Goal: Task Accomplishment & Management: Use online tool/utility

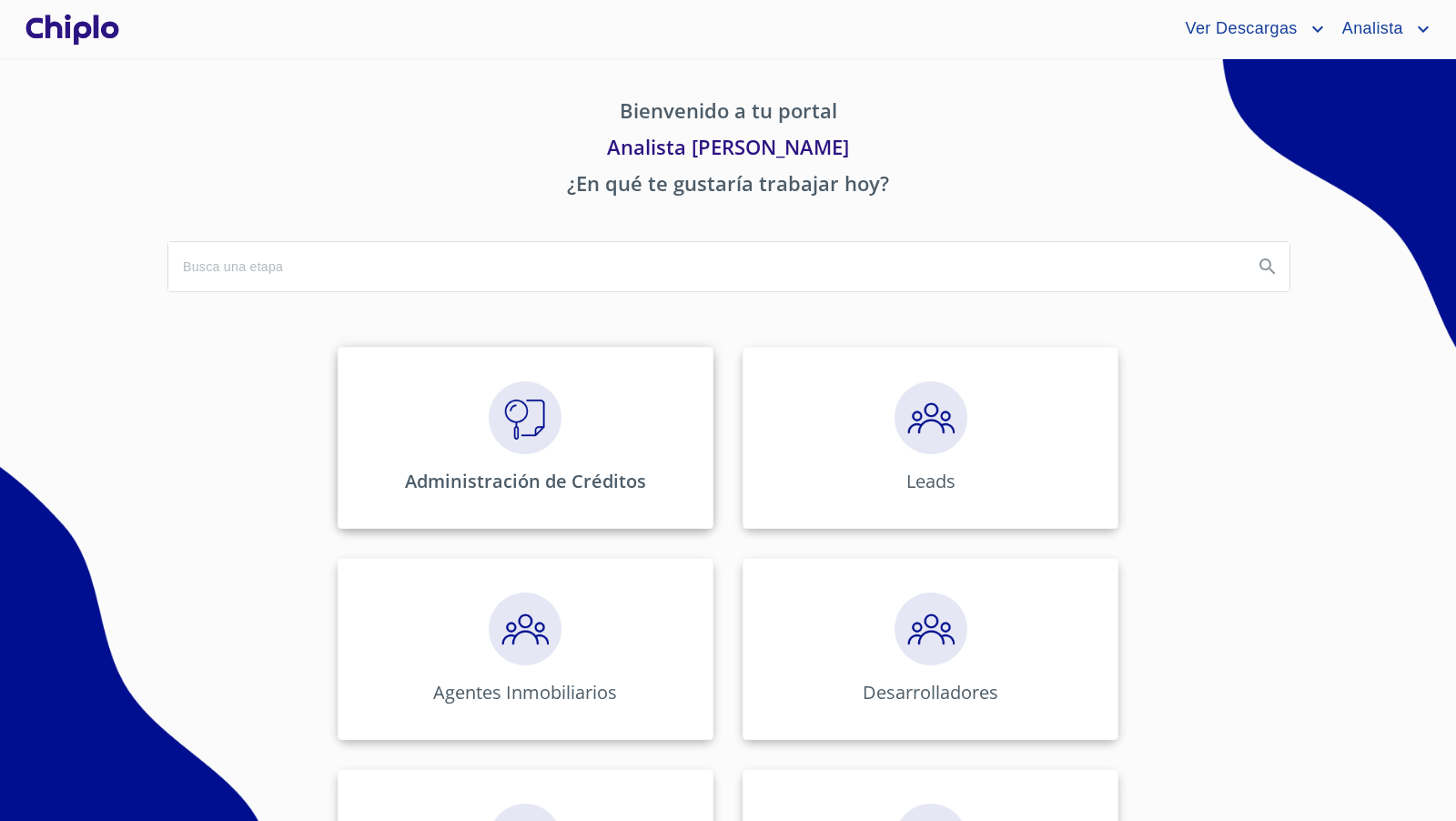
click at [520, 416] on img at bounding box center [525, 417] width 73 height 73
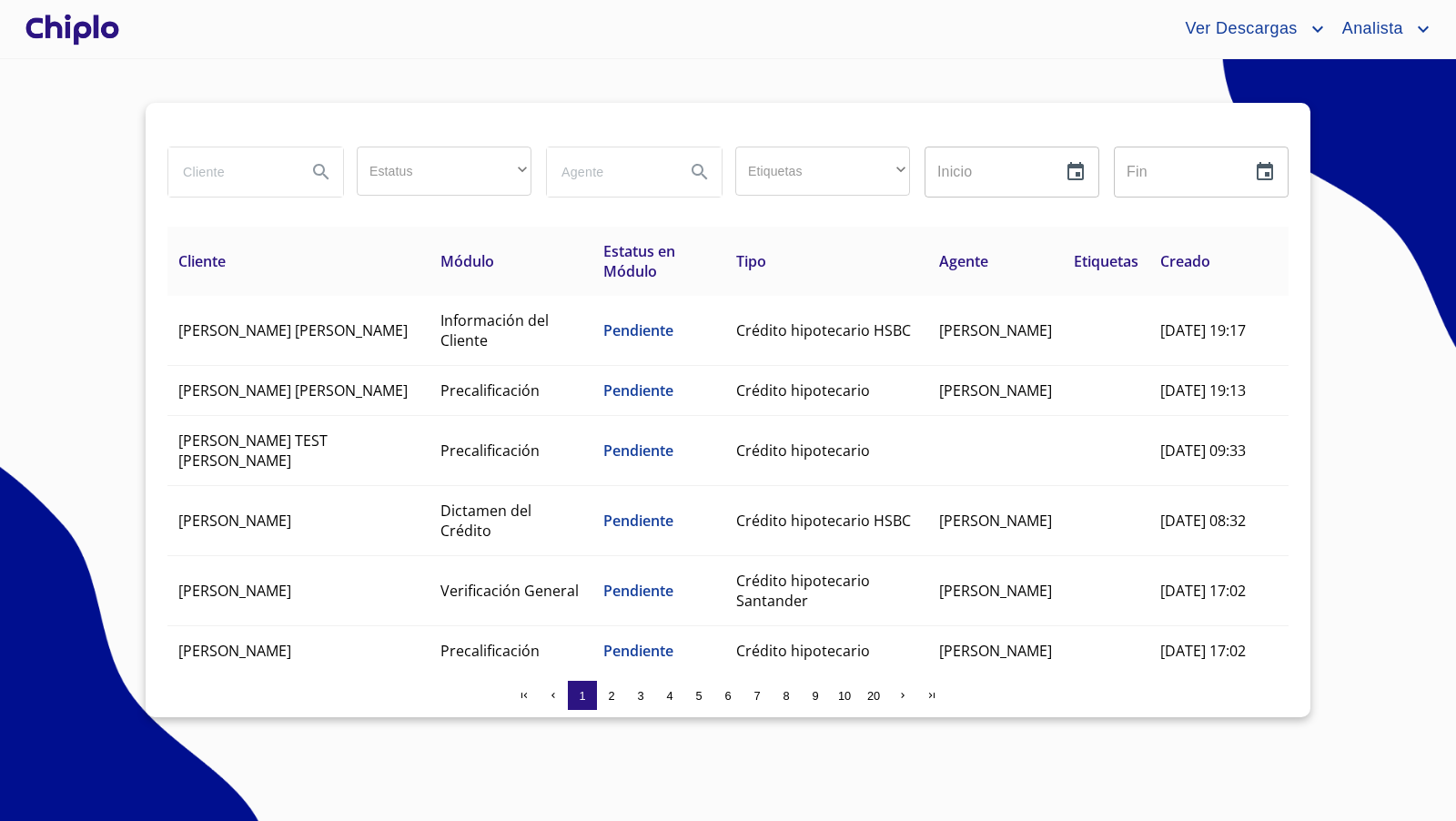
click at [241, 175] on input "search" at bounding box center [230, 171] width 124 height 49
type input "[PERSON_NAME]"
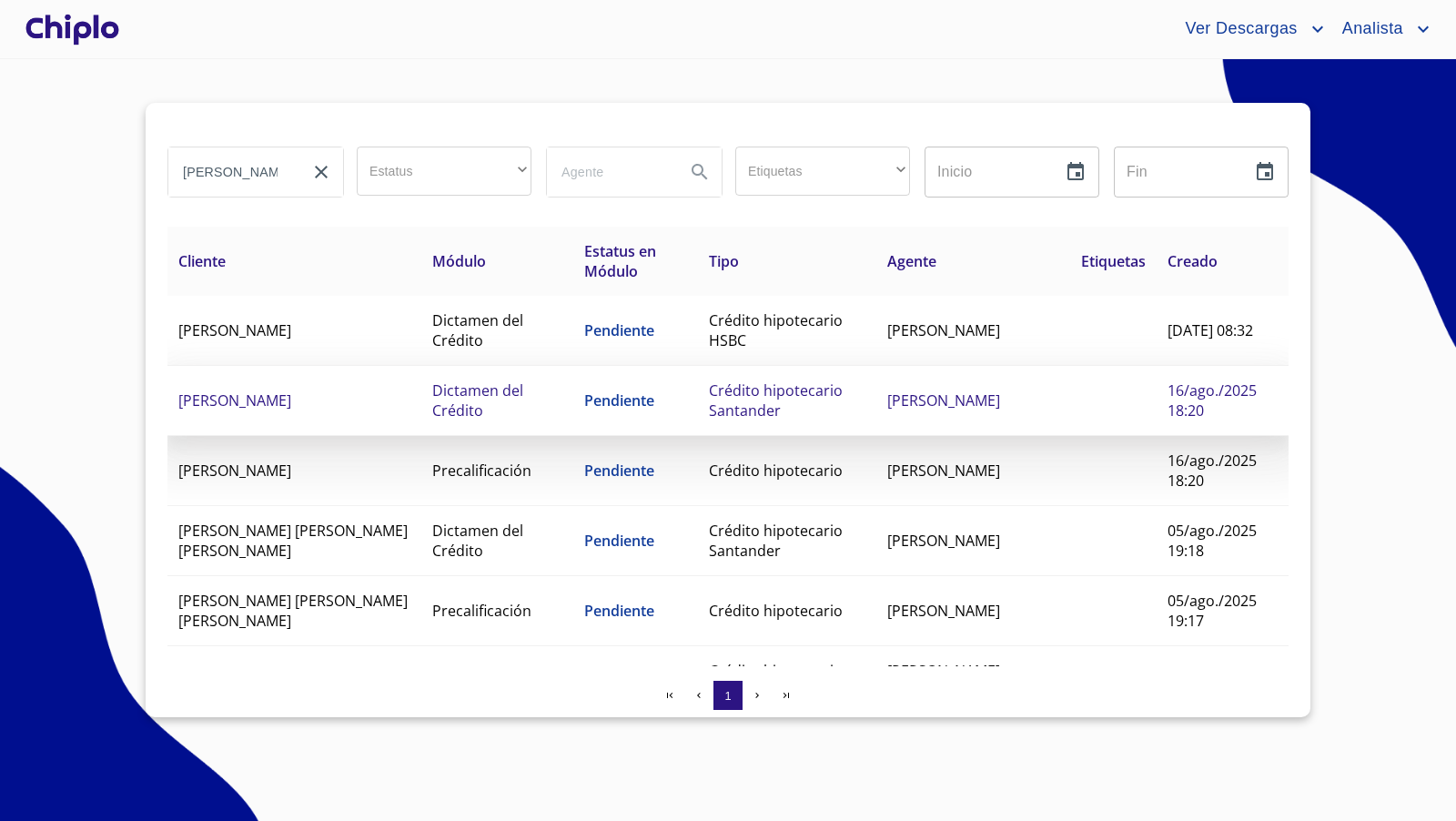
click at [603, 387] on td "Pendiente" at bounding box center [635, 401] width 125 height 70
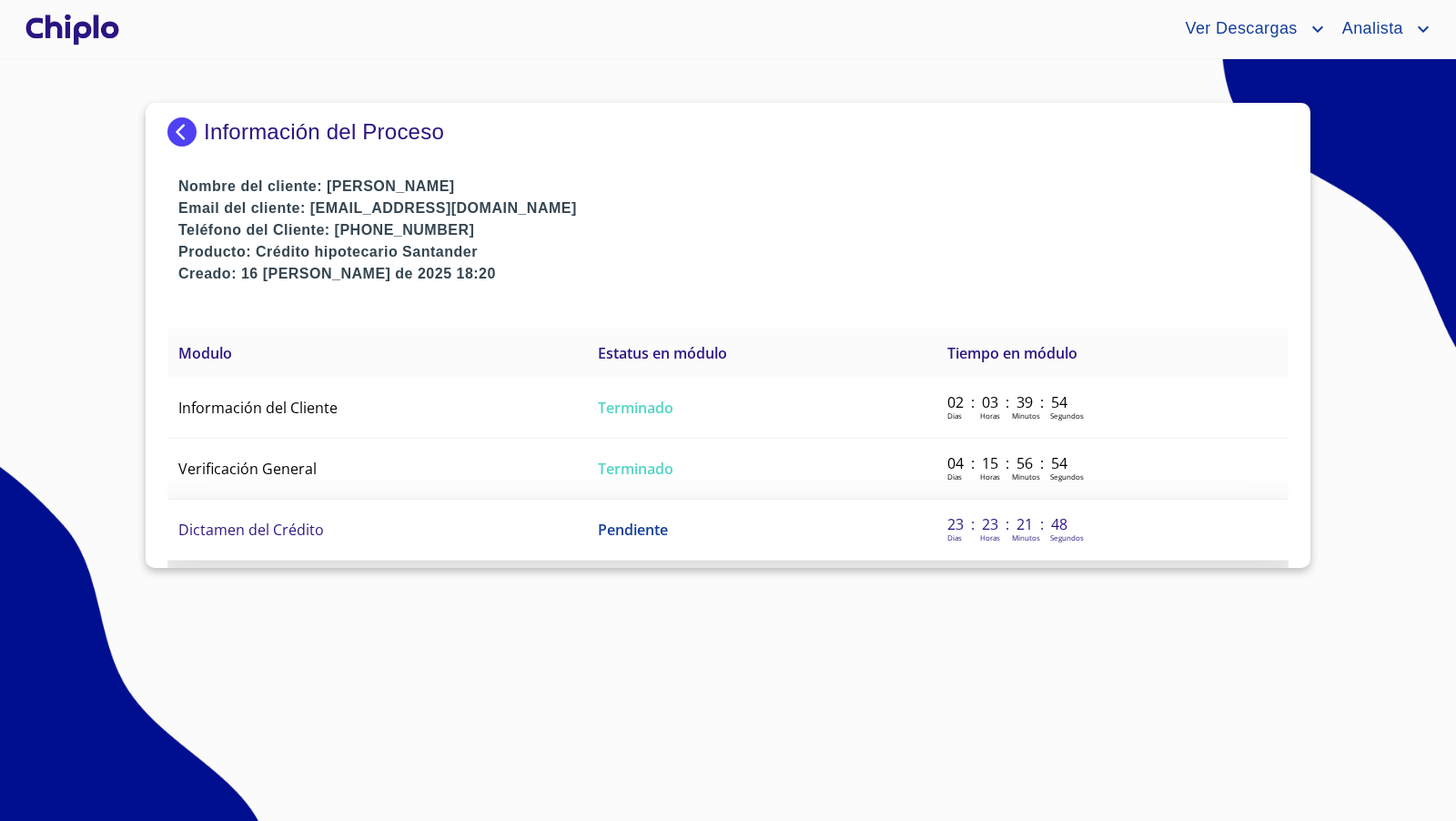
click at [295, 520] on span "Dictamen del Crédito" at bounding box center [251, 530] width 146 height 20
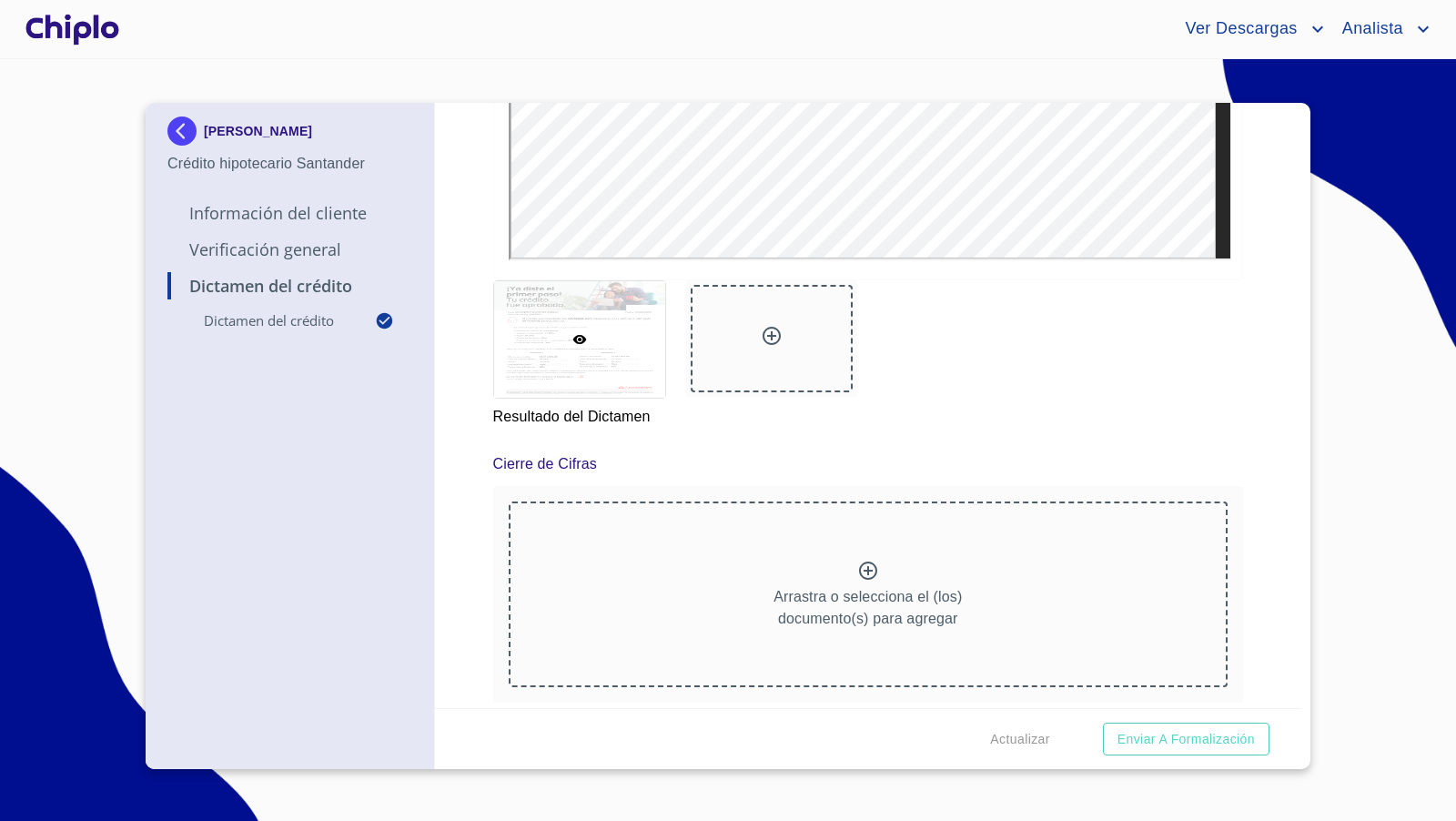
scroll to position [670, 0]
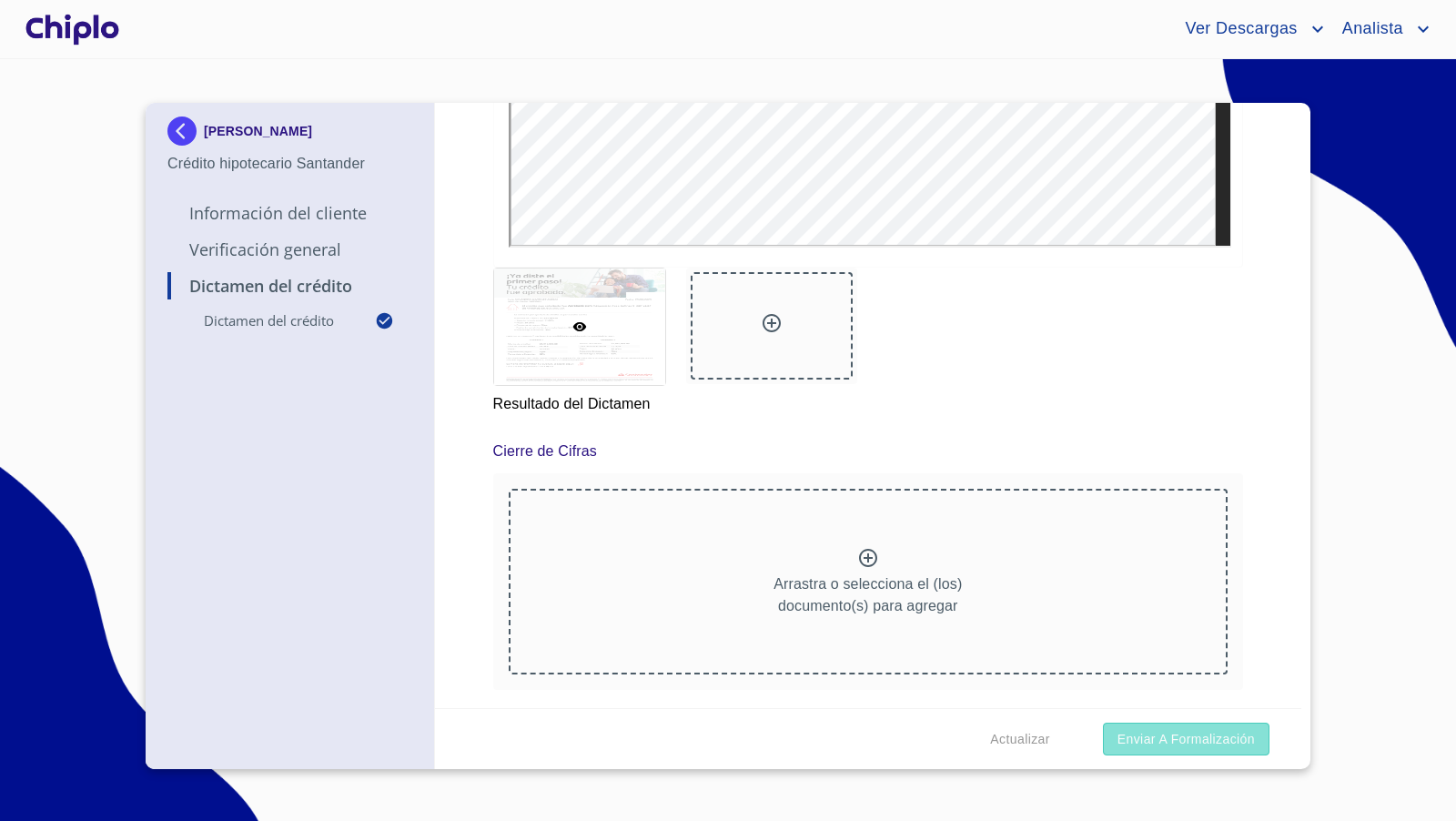
click at [1199, 740] on span "Enviar a Formalización" at bounding box center [1185, 739] width 137 height 23
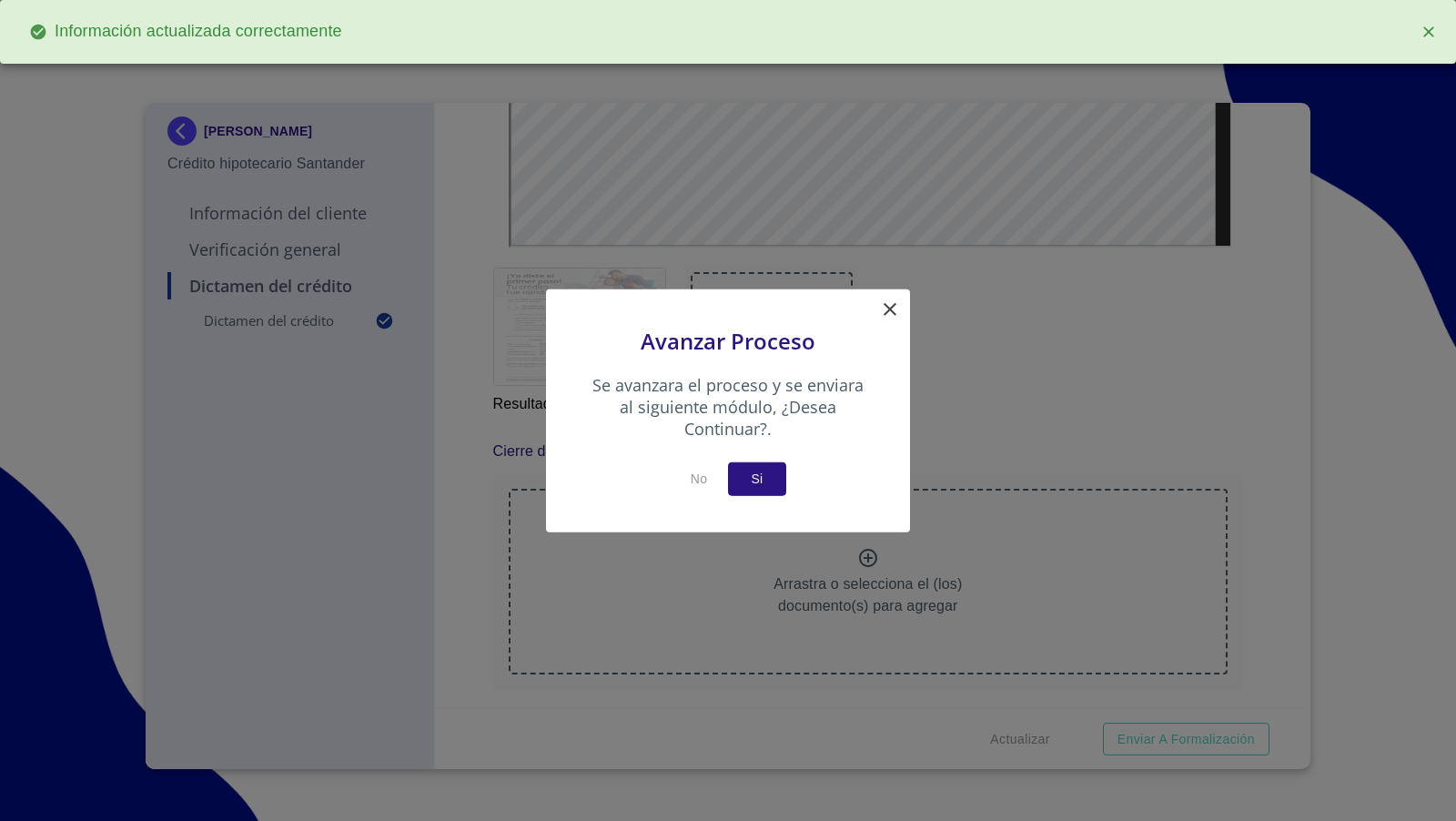
click at [766, 475] on span "Si" at bounding box center [756, 479] width 29 height 23
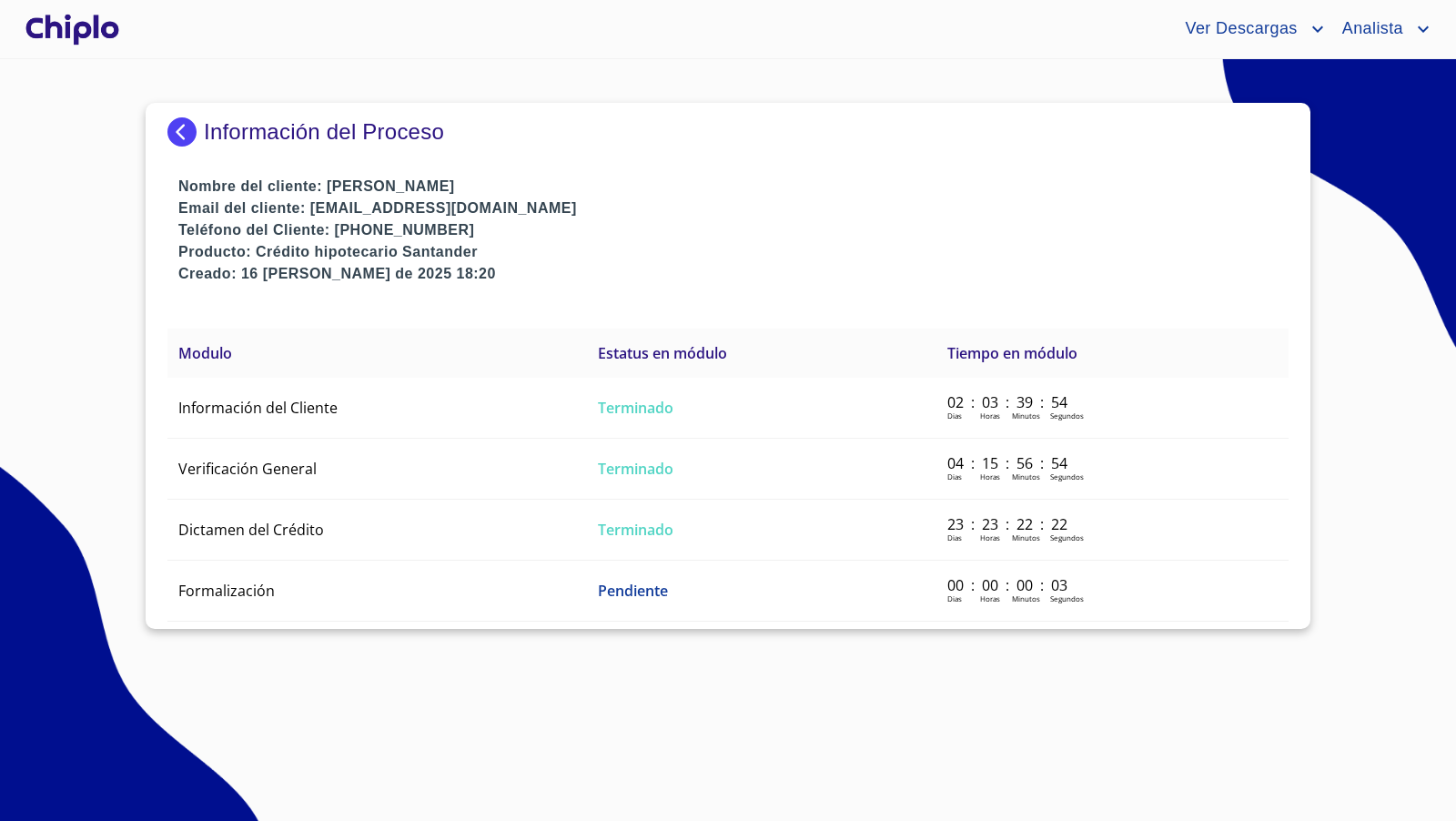
click at [91, 29] on div at bounding box center [72, 29] width 101 height 58
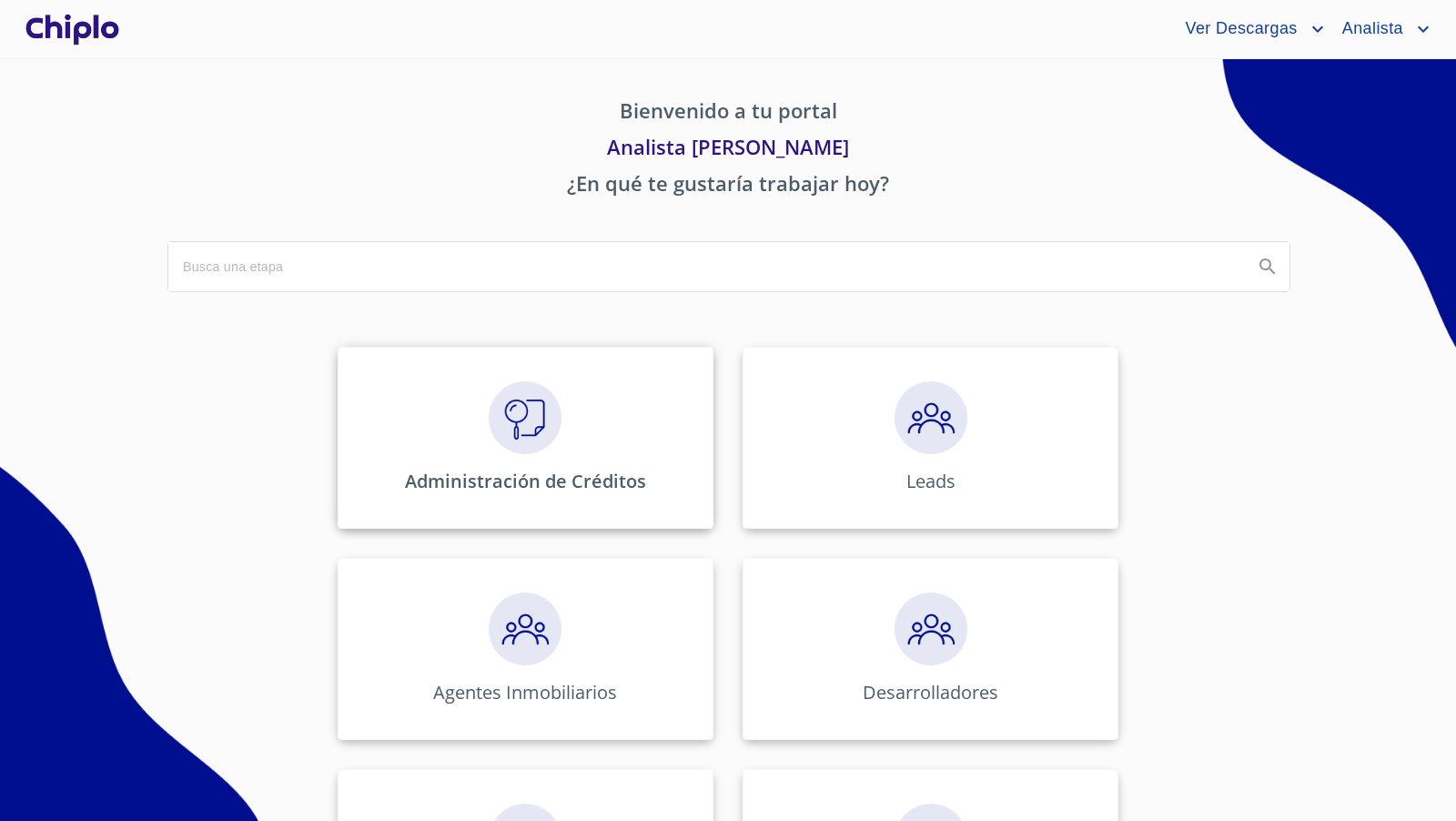
click at [529, 427] on img at bounding box center [525, 417] width 73 height 73
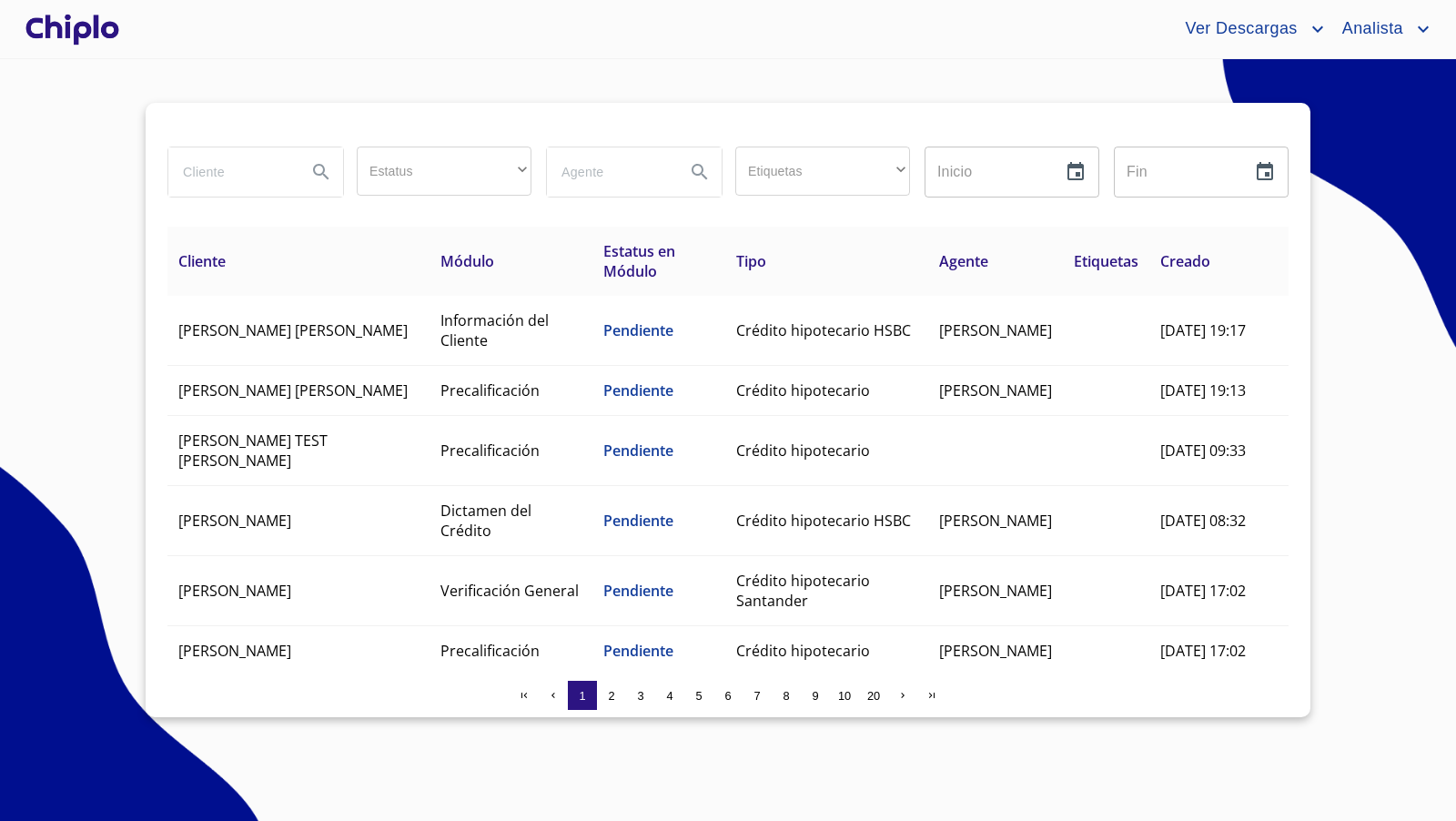
click at [227, 180] on input "search" at bounding box center [230, 171] width 124 height 49
type input "anguis"
click at [88, 26] on div at bounding box center [72, 29] width 101 height 58
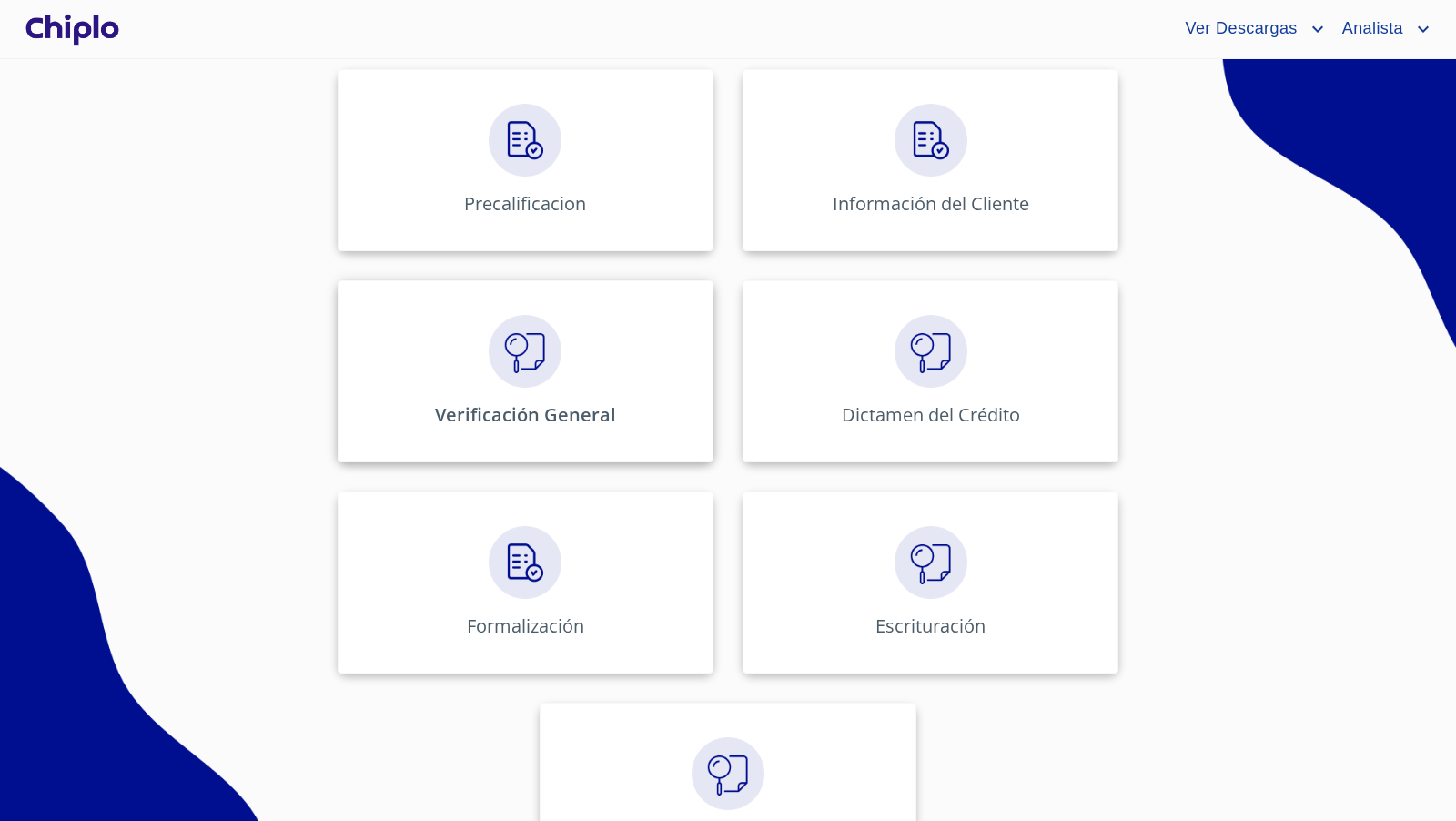
scroll to position [705, 0]
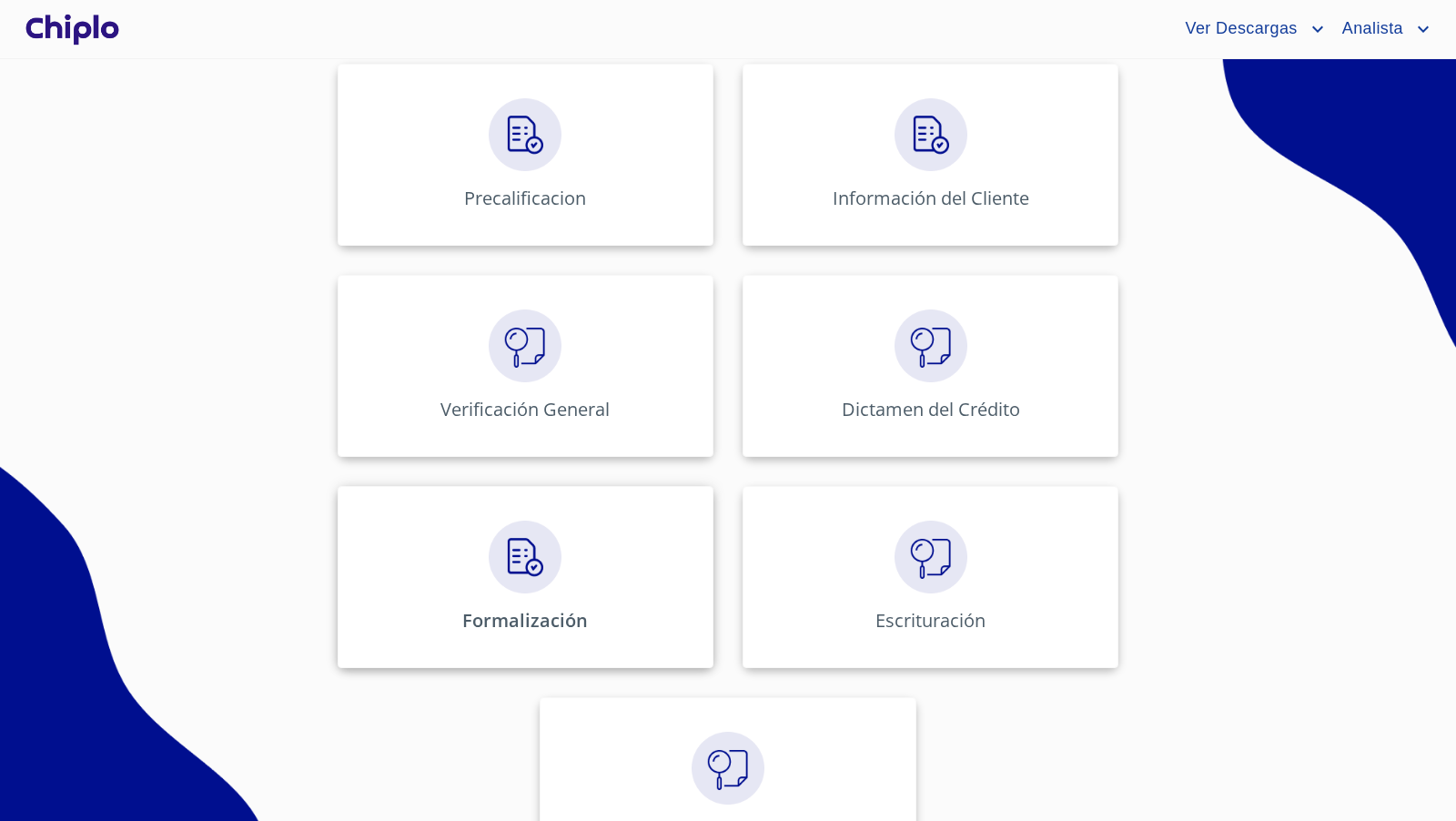
click at [554, 554] on div "Formalización" at bounding box center [526, 577] width 376 height 182
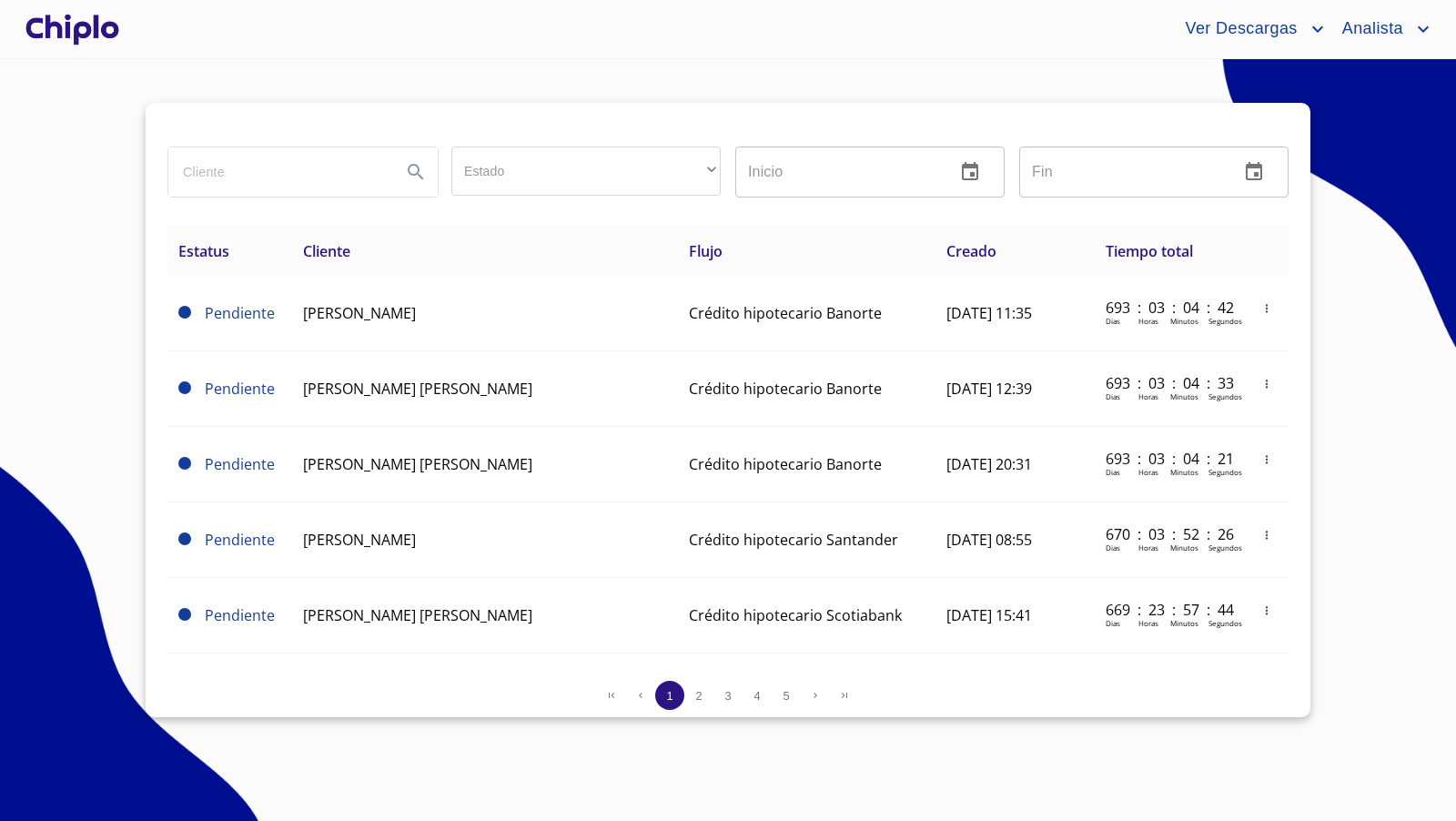
click at [301, 170] on input "search" at bounding box center [277, 171] width 218 height 49
type input "anguis"
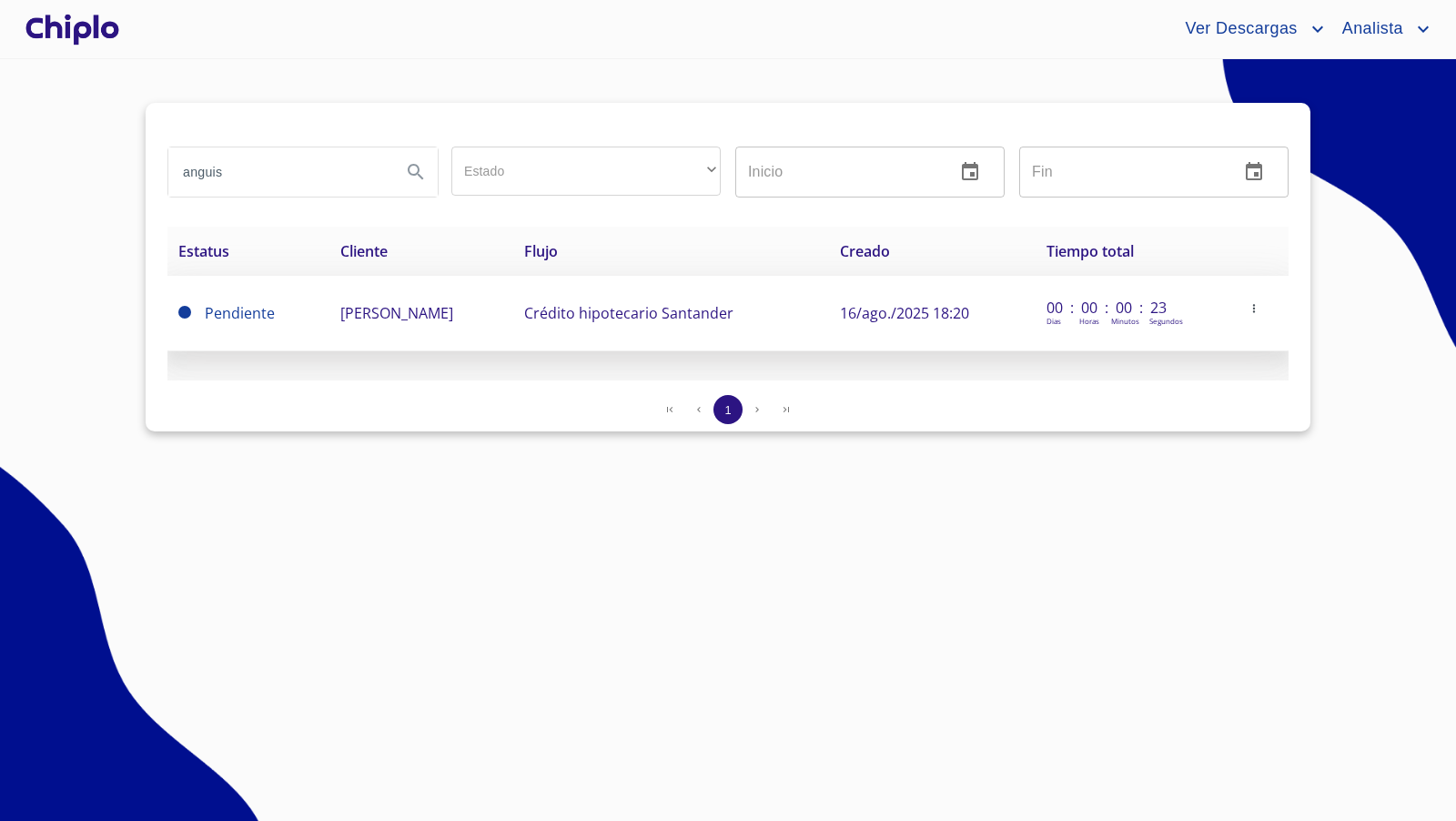
click at [1260, 308] on icon "button" at bounding box center [1253, 308] width 13 height 13
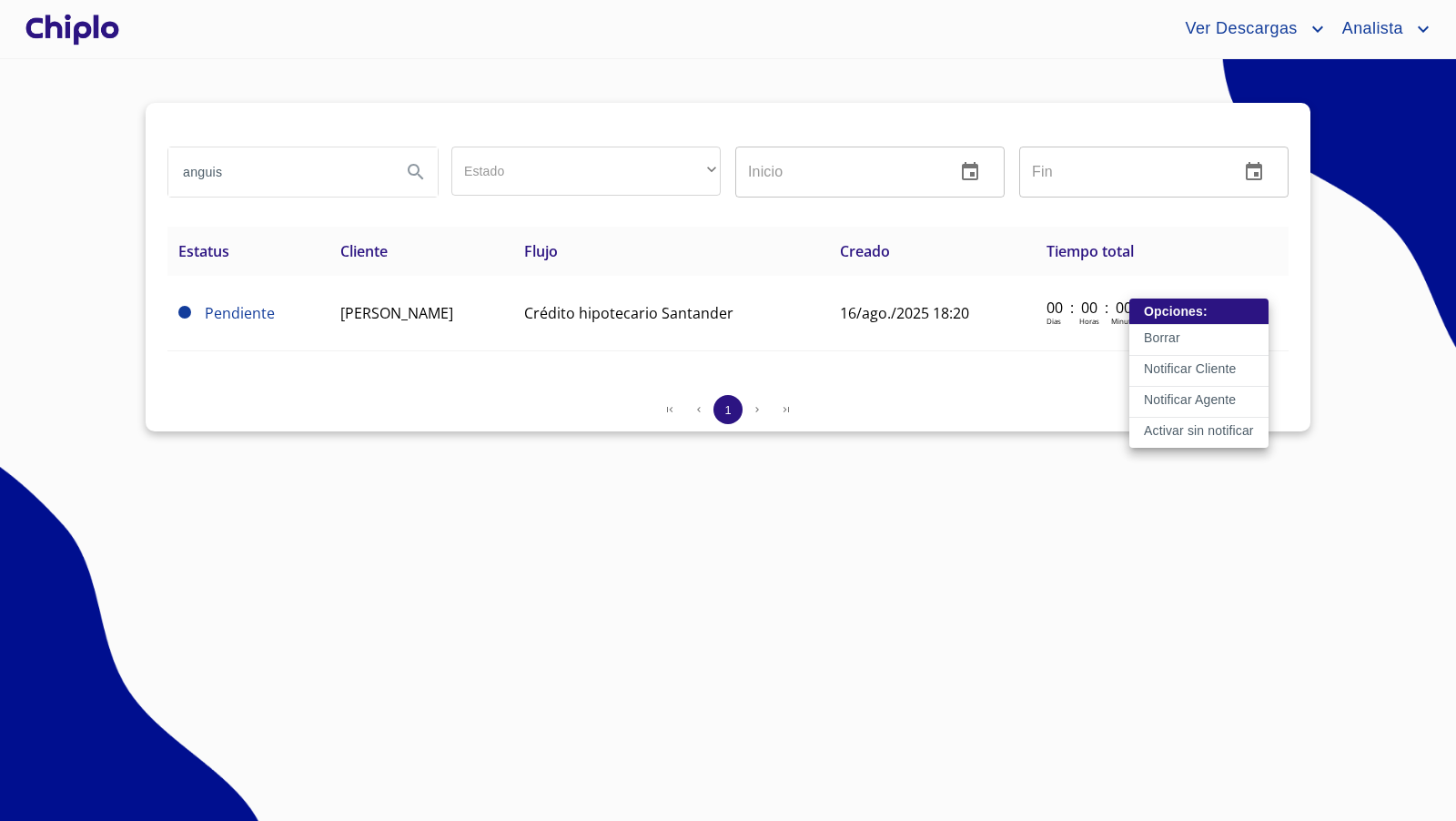
click at [1192, 429] on p "Activar sin notificar" at bounding box center [1199, 430] width 110 height 18
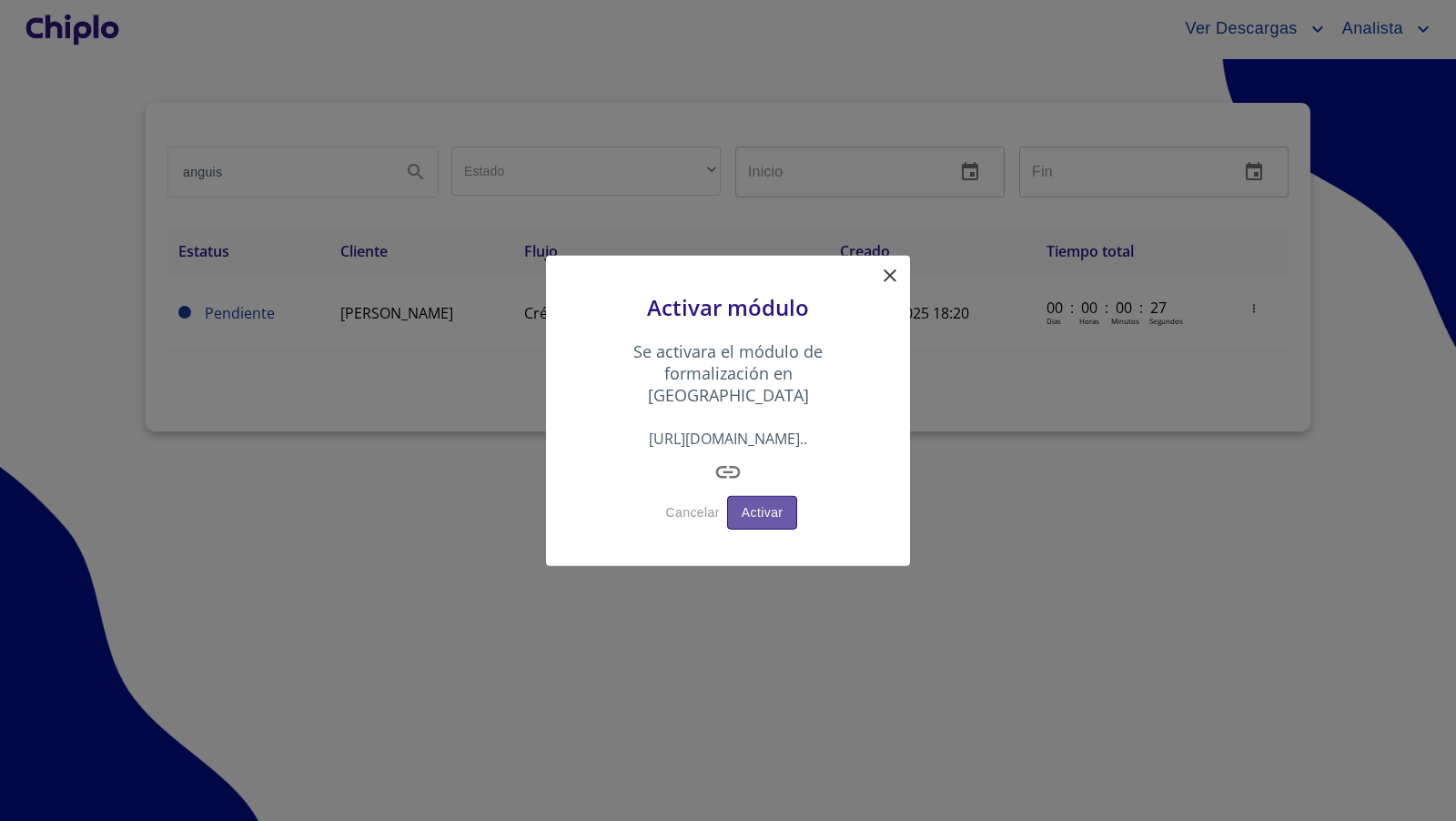
click at [752, 501] on span "Activar" at bounding box center [763, 512] width 42 height 23
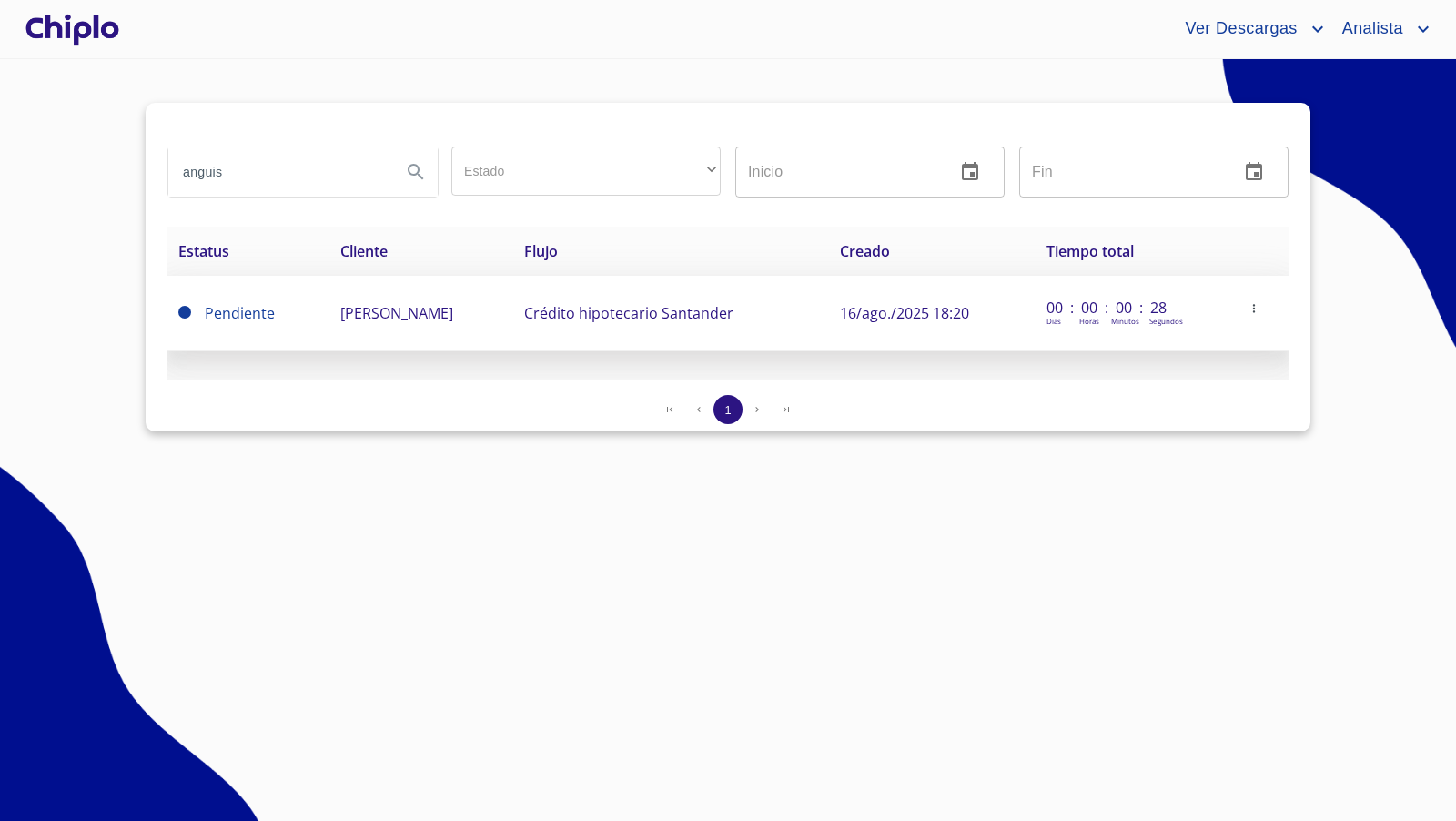
click at [1260, 313] on icon "button" at bounding box center [1253, 308] width 13 height 13
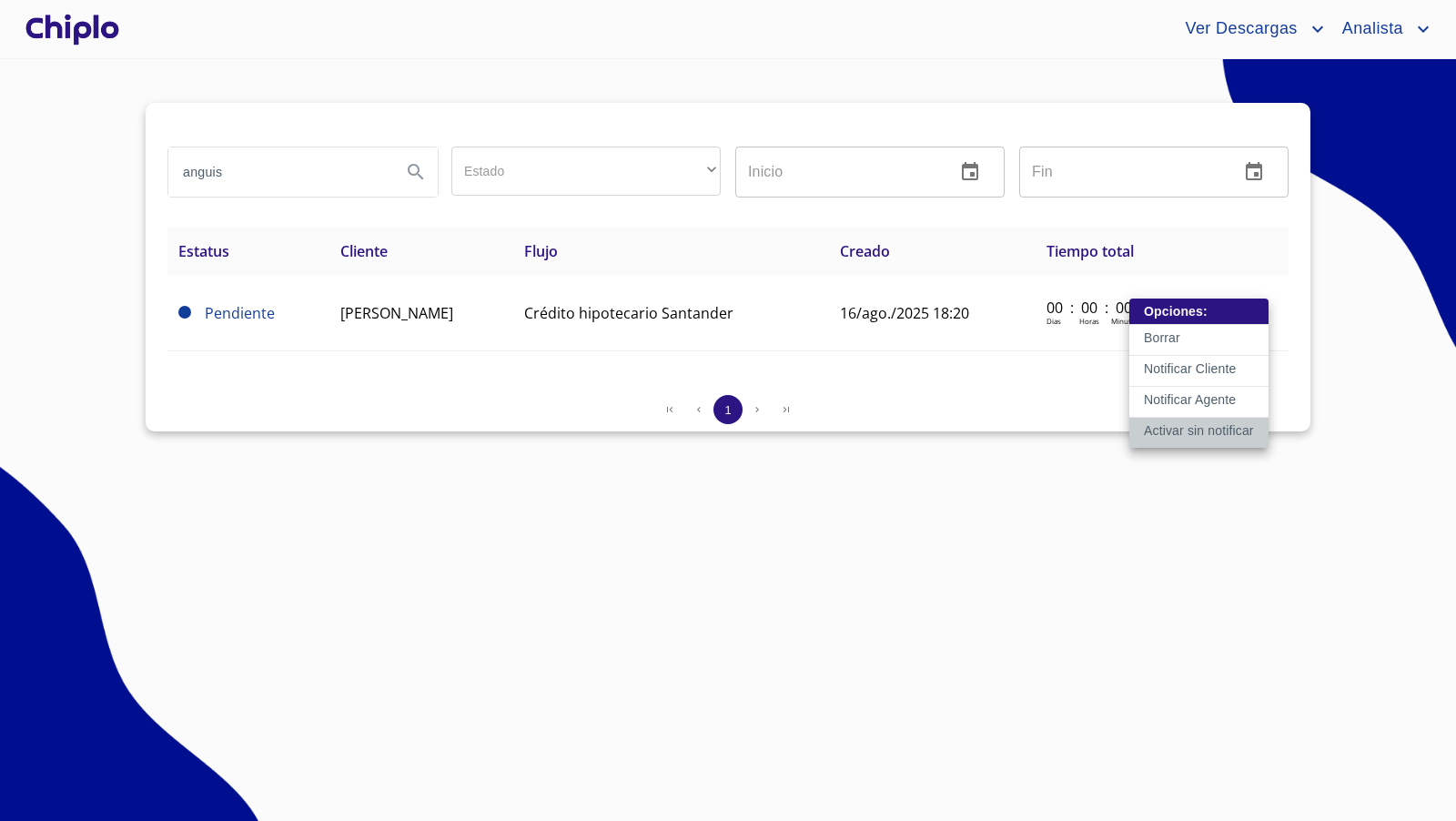
click at [1178, 434] on p "Activar sin notificar" at bounding box center [1199, 430] width 110 height 18
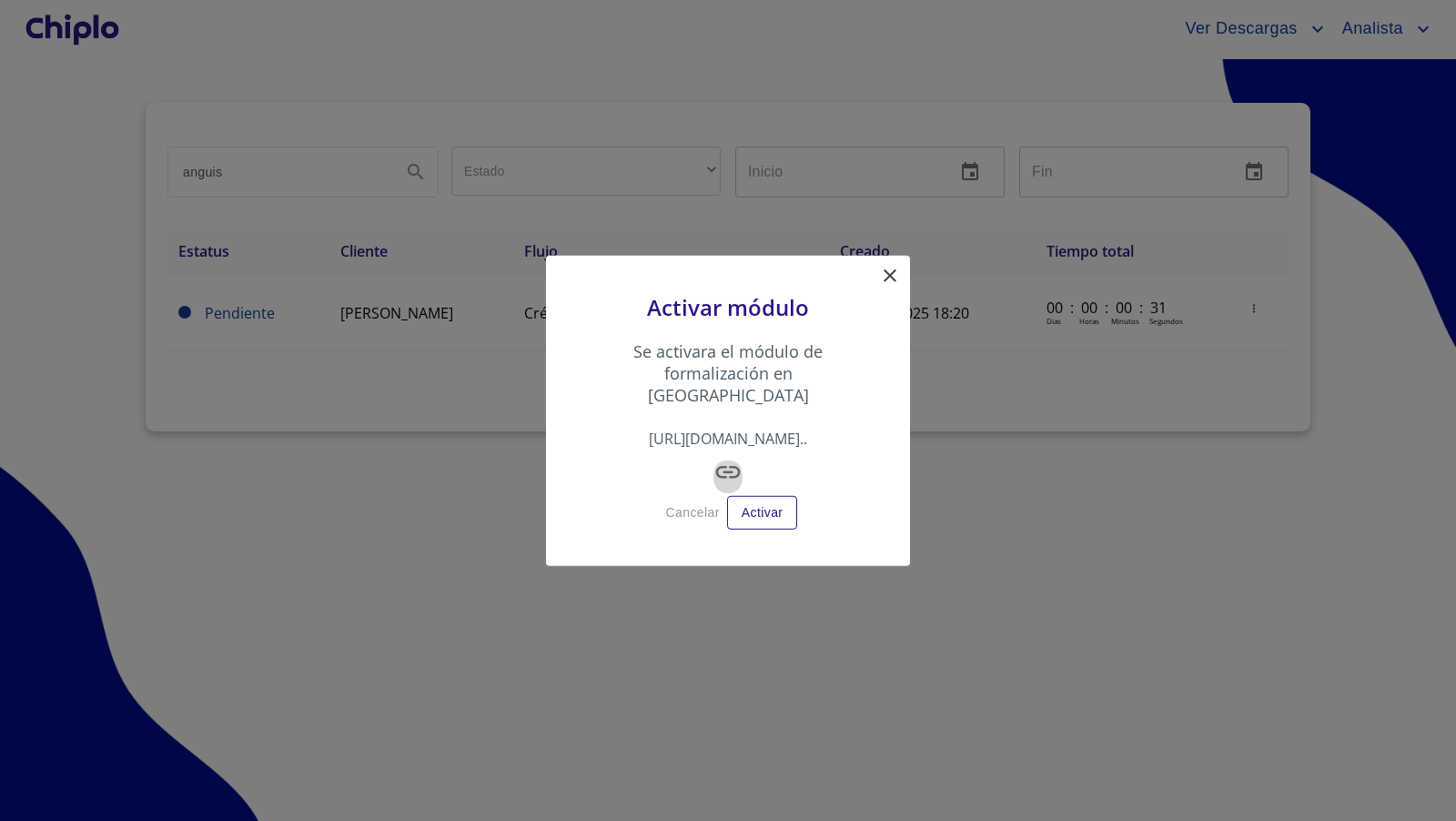
click at [730, 462] on icon "button" at bounding box center [727, 472] width 29 height 29
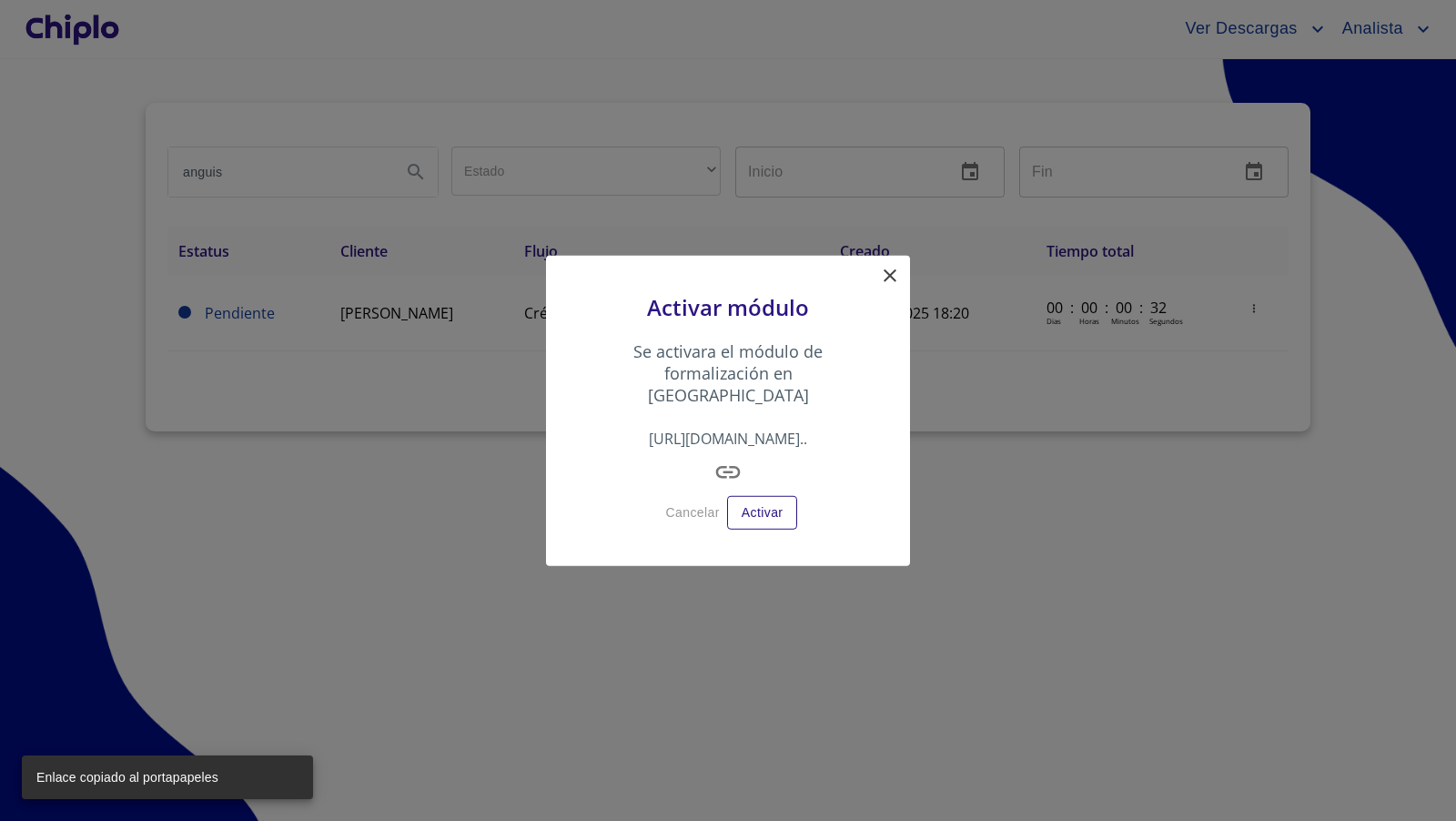
click at [893, 287] on icon at bounding box center [890, 276] width 22 height 22
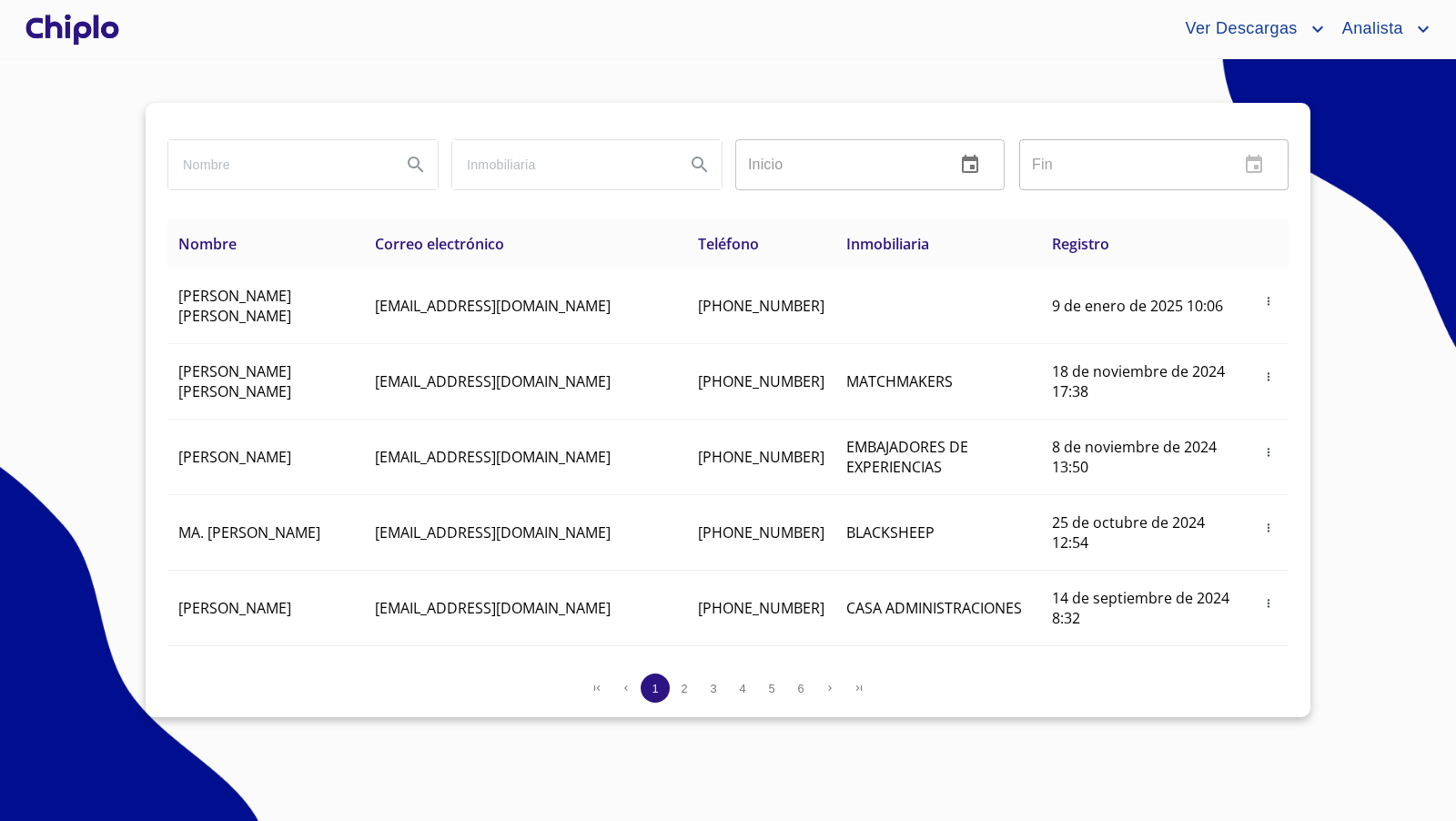
click at [97, 25] on div at bounding box center [72, 29] width 101 height 58
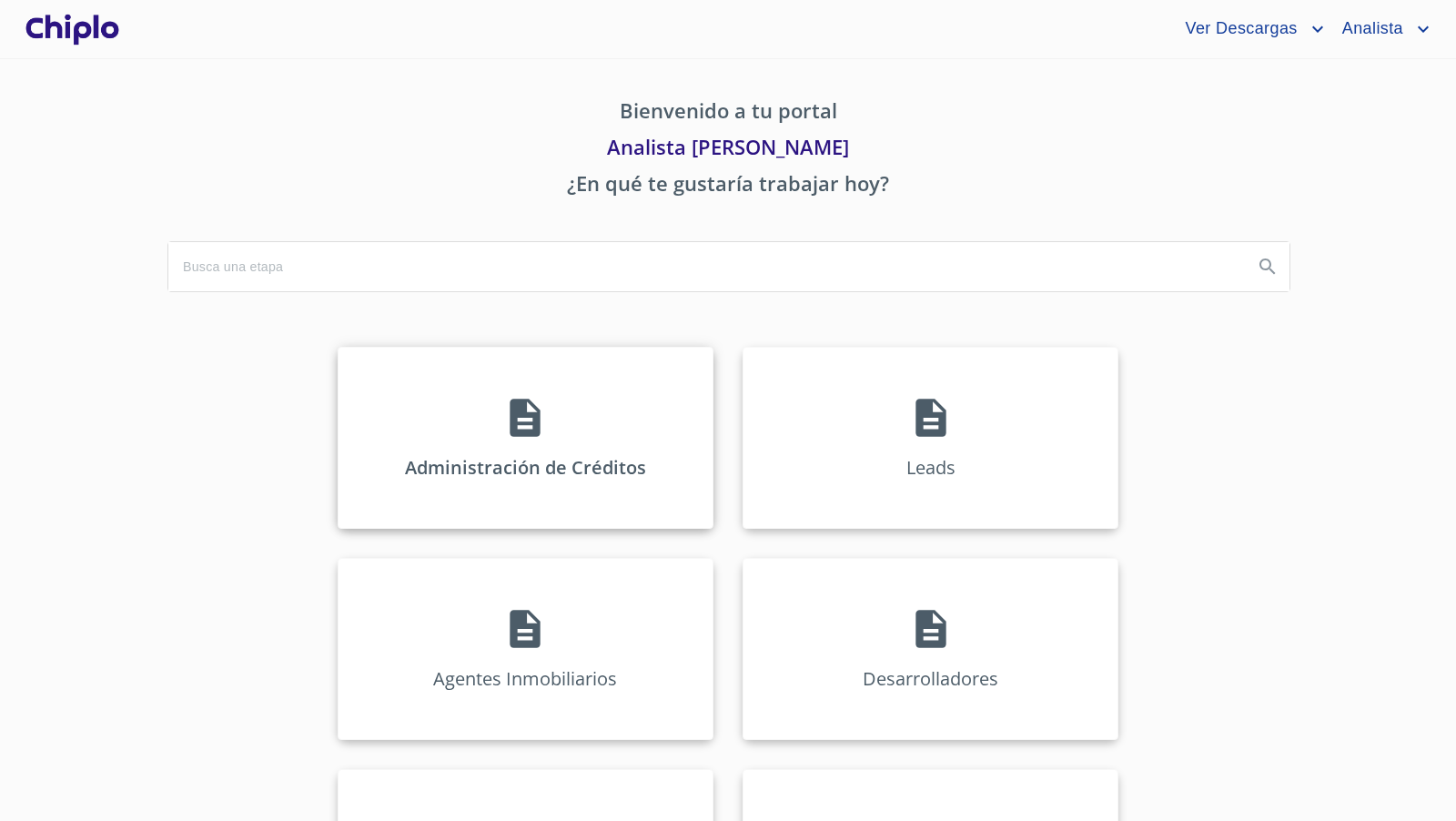
click at [538, 457] on p "Administración de Créditos" at bounding box center [525, 467] width 241 height 25
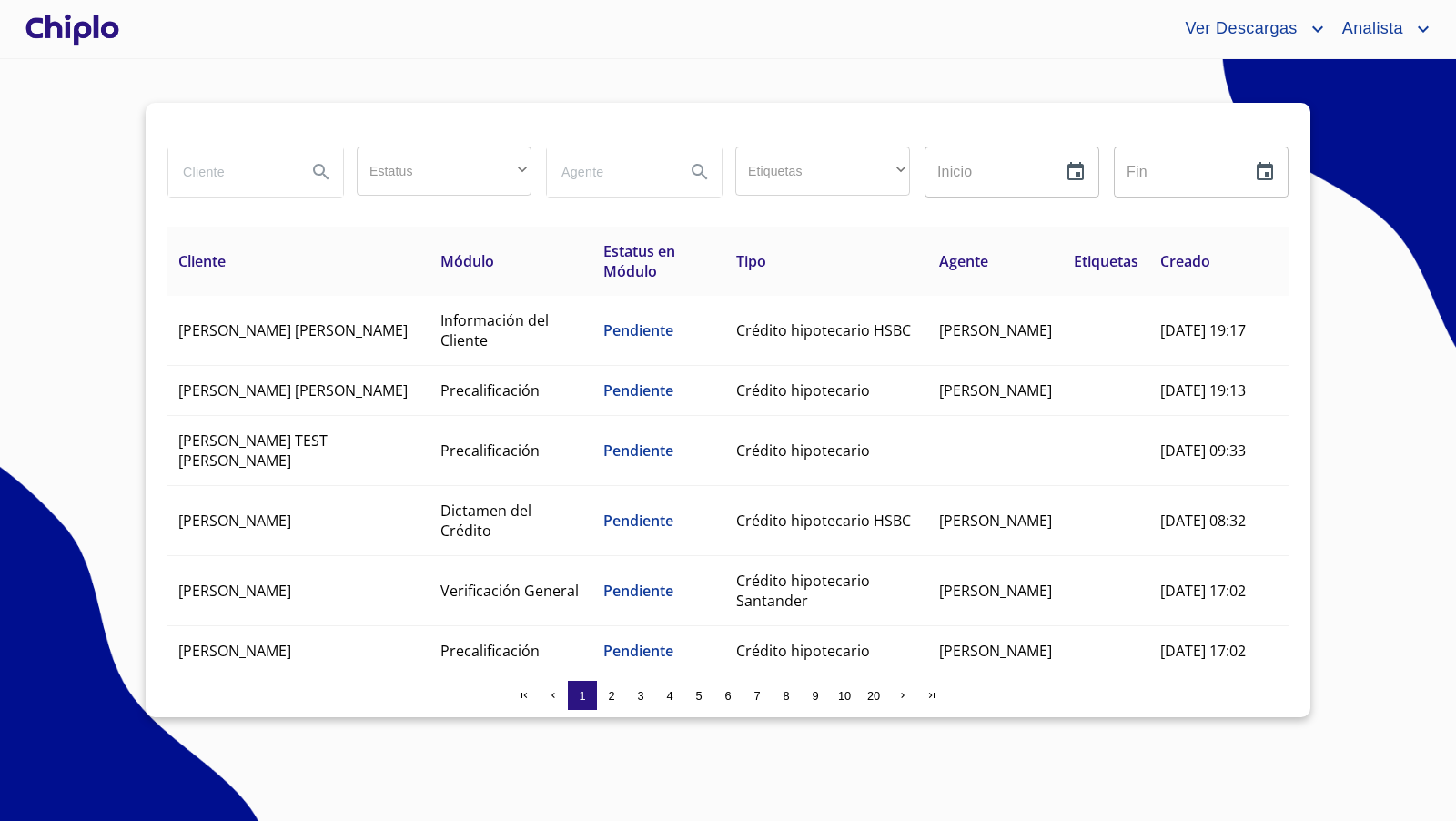
click at [210, 172] on input "search" at bounding box center [230, 171] width 124 height 49
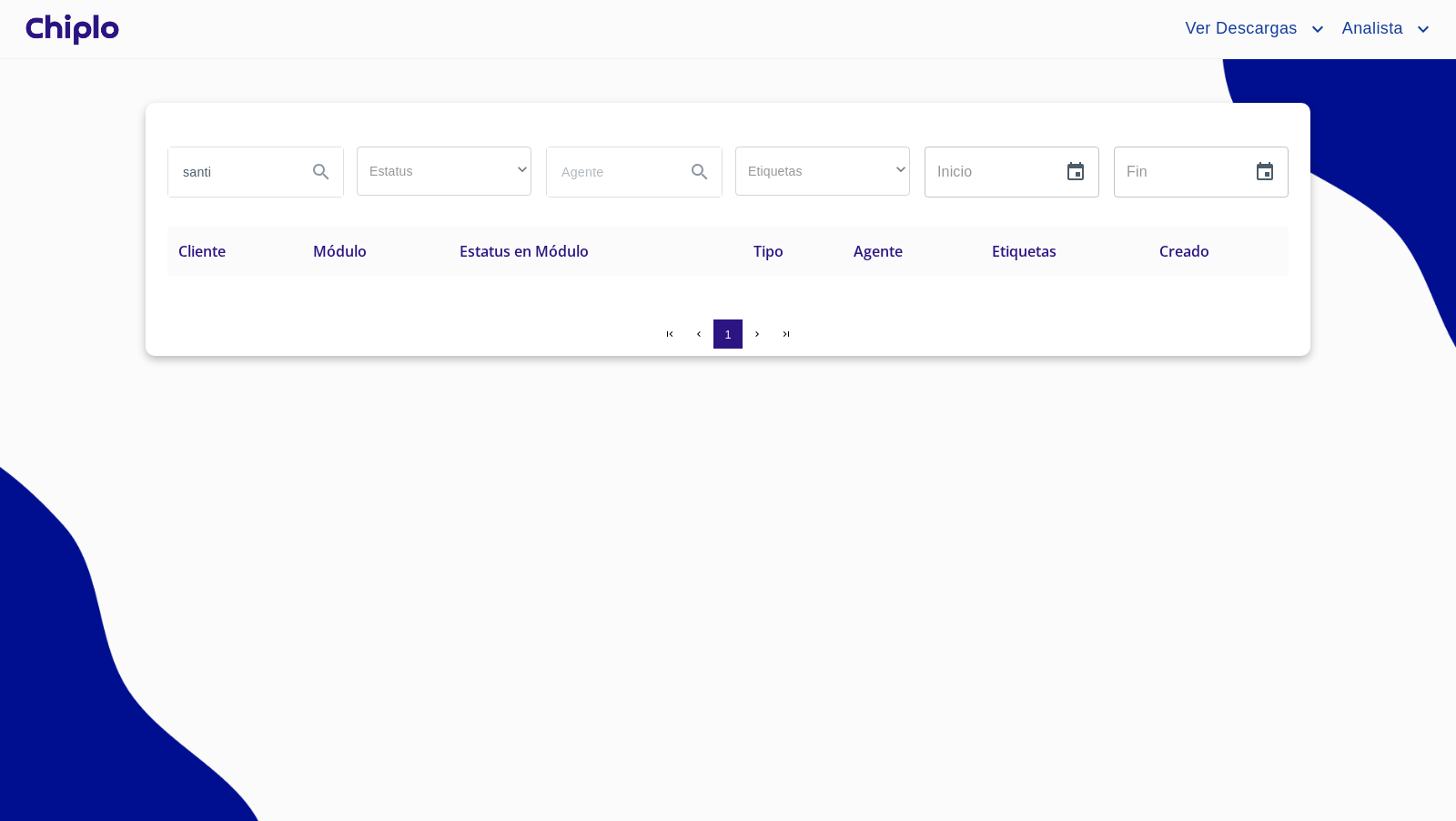
type input "santi"
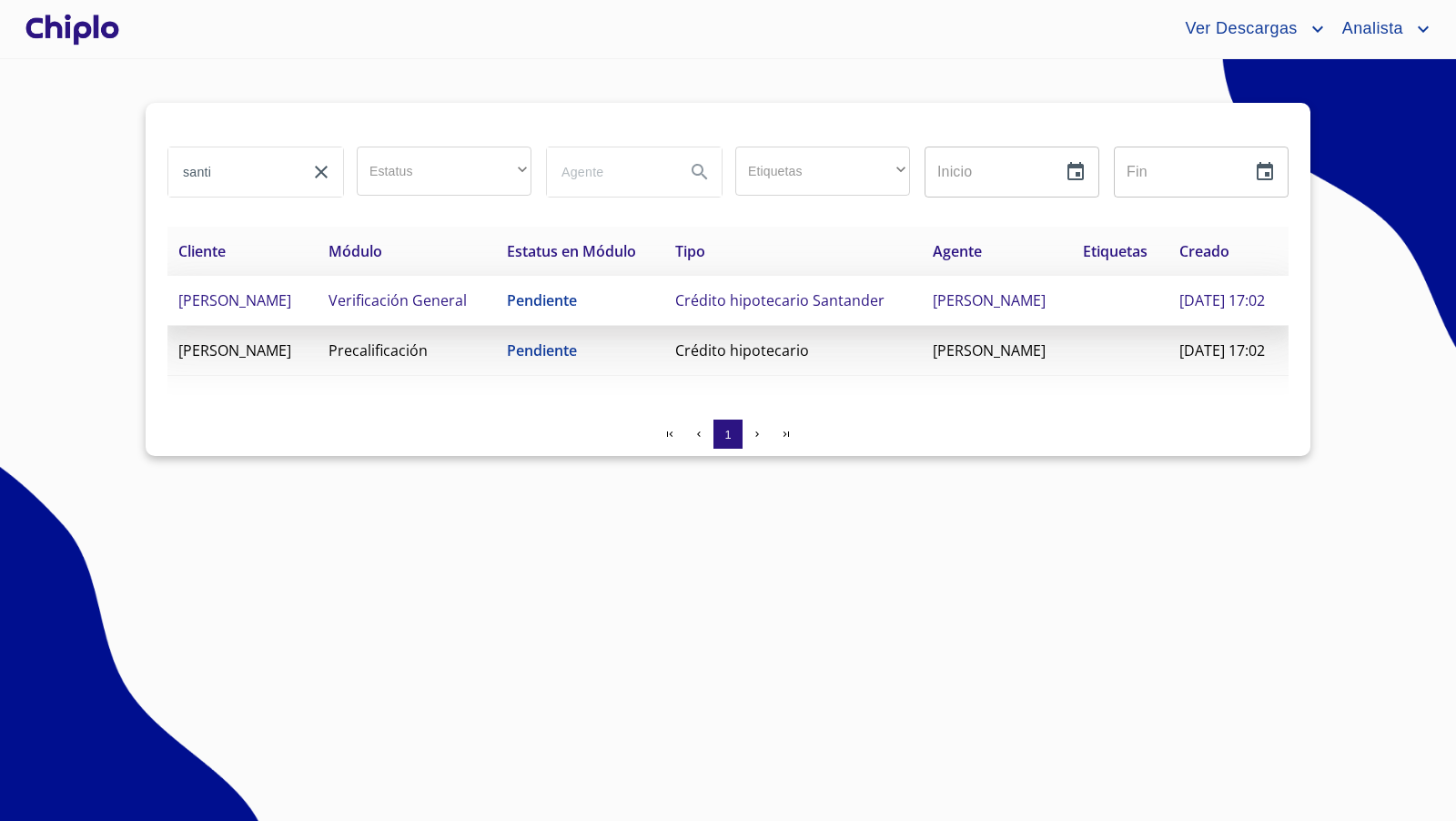
click at [399, 310] on span "Verificación General" at bounding box center [397, 300] width 138 height 20
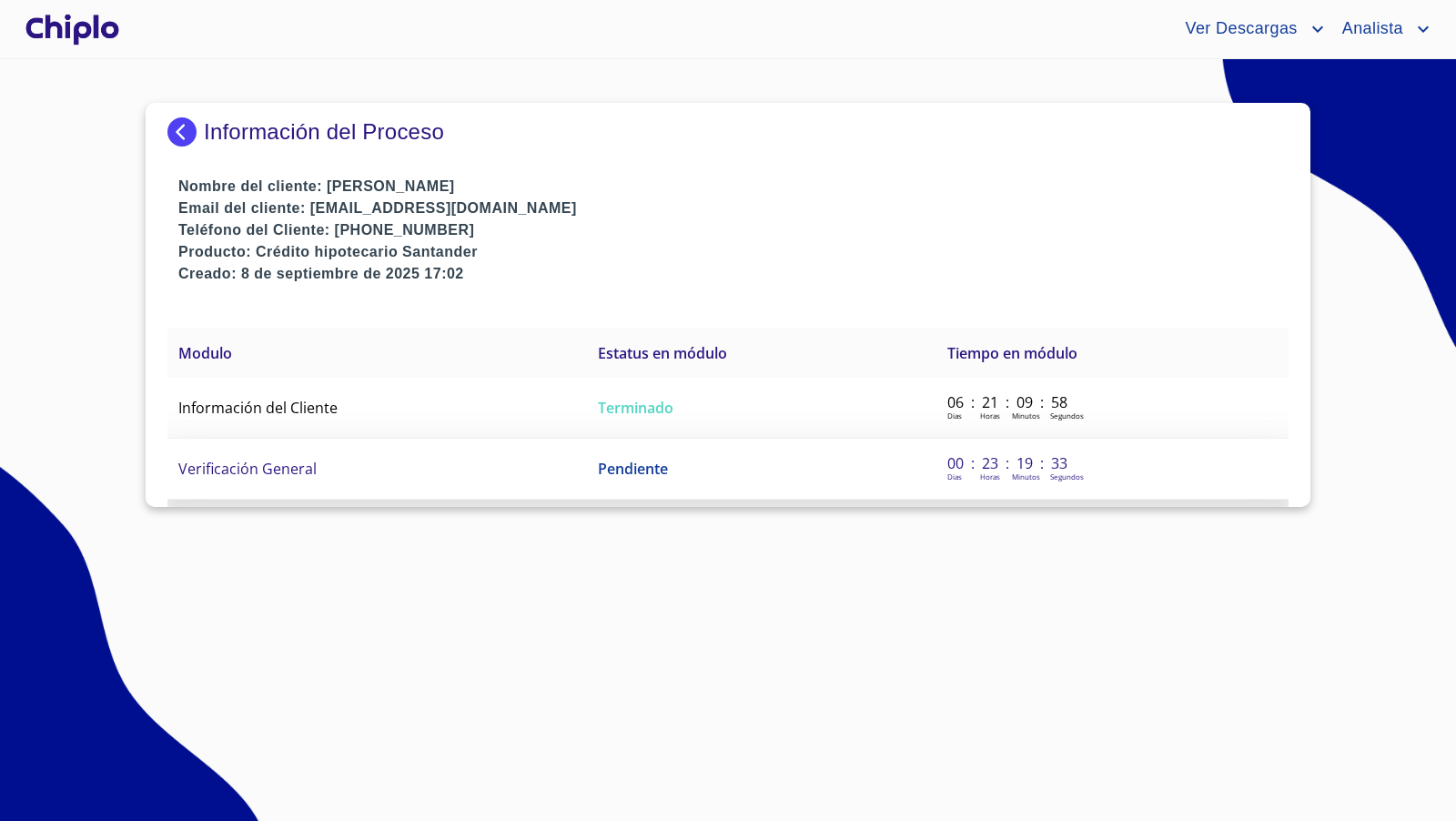
click at [297, 470] on span "Verificación General" at bounding box center [247, 469] width 138 height 20
